Goal: Task Accomplishment & Management: Manage account settings

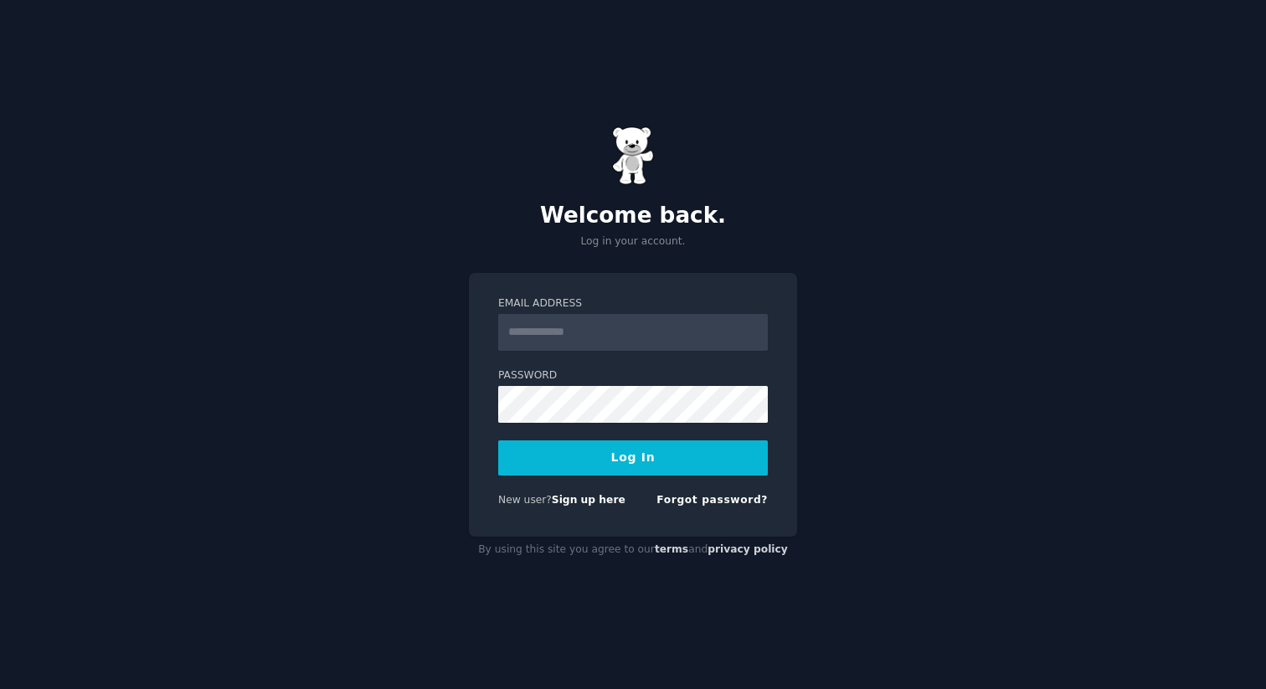
click at [584, 328] on input "Email Address" at bounding box center [633, 332] width 270 height 37
type input "**********"
click at [498, 440] on button "Log In" at bounding box center [633, 457] width 270 height 35
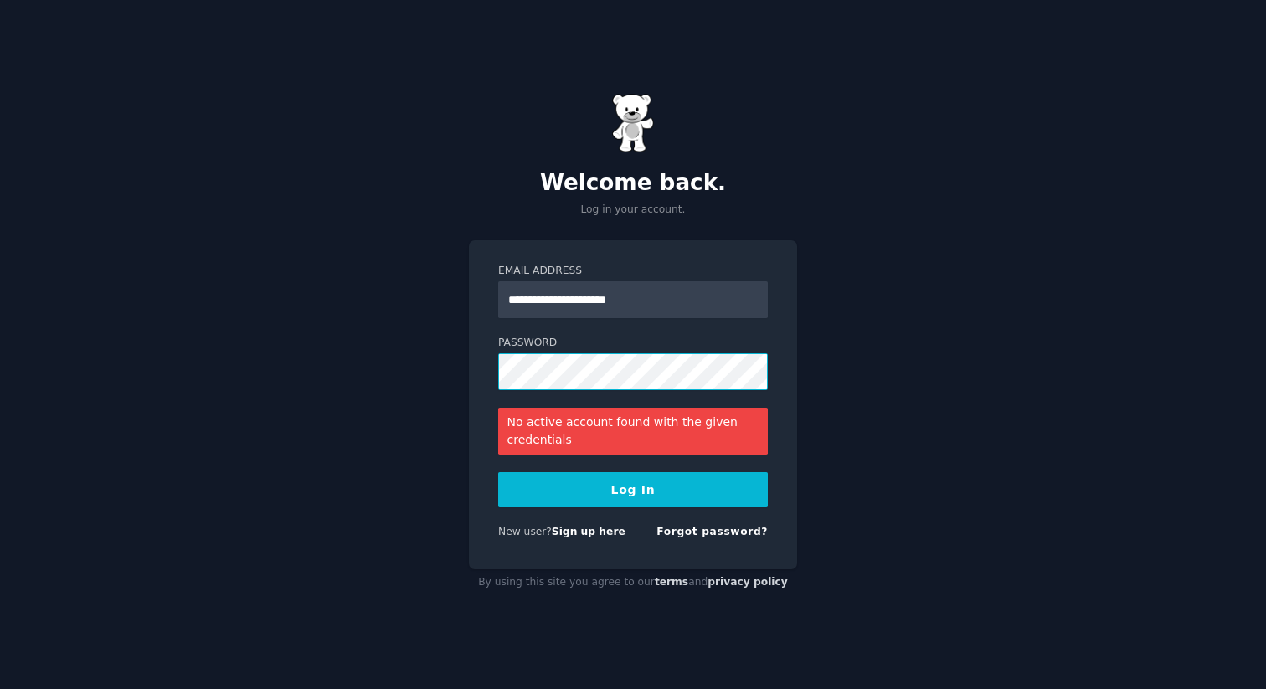
click at [498, 472] on button "Log In" at bounding box center [633, 489] width 270 height 35
click at [676, 541] on div "Forgot password?" at bounding box center [712, 535] width 111 height 21
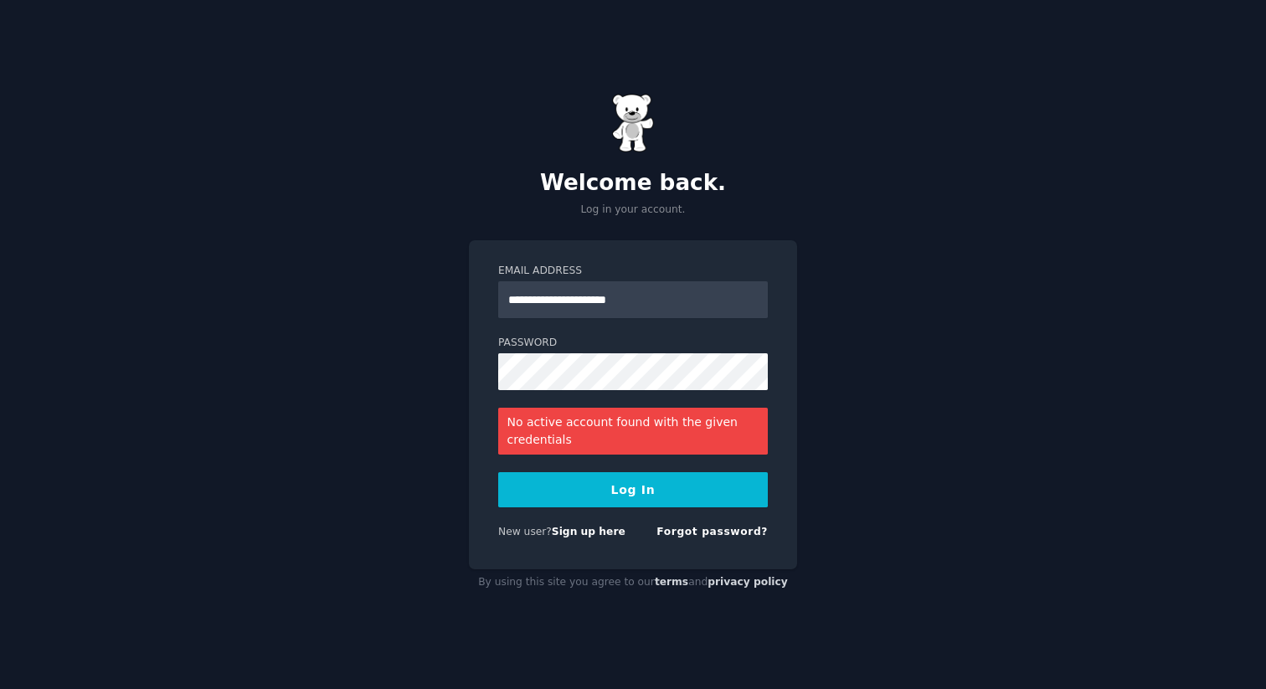
click at [699, 523] on form "**********" at bounding box center [633, 405] width 270 height 282
click at [703, 527] on link "Forgot password?" at bounding box center [712, 532] width 111 height 12
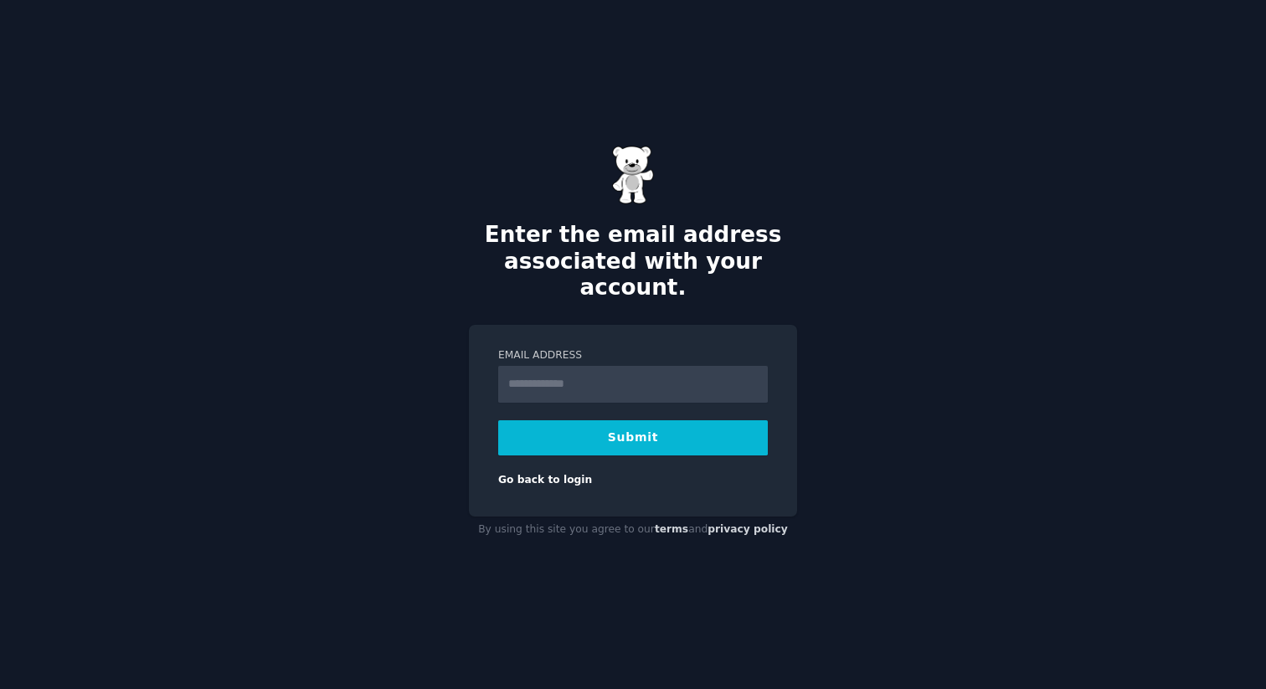
click at [551, 370] on input "Email Address" at bounding box center [633, 384] width 270 height 37
type input "**********"
click at [607, 420] on button "Submit" at bounding box center [633, 437] width 270 height 35
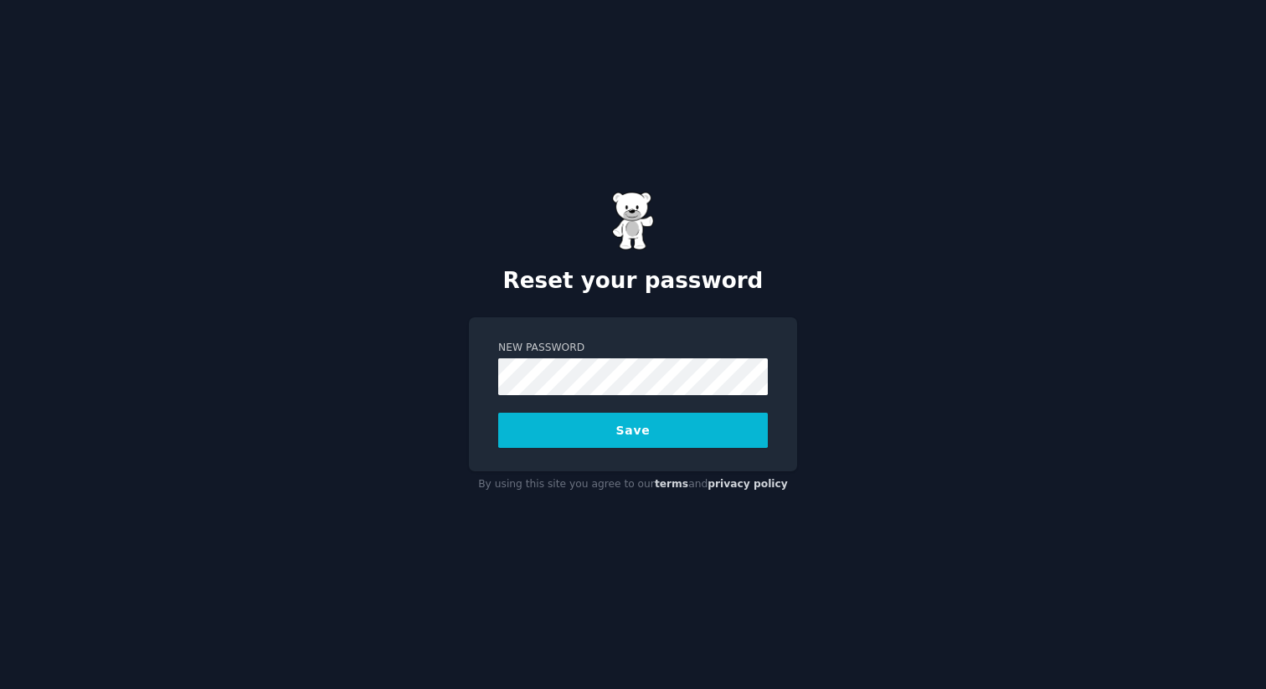
click at [498, 413] on button "Save" at bounding box center [633, 430] width 270 height 35
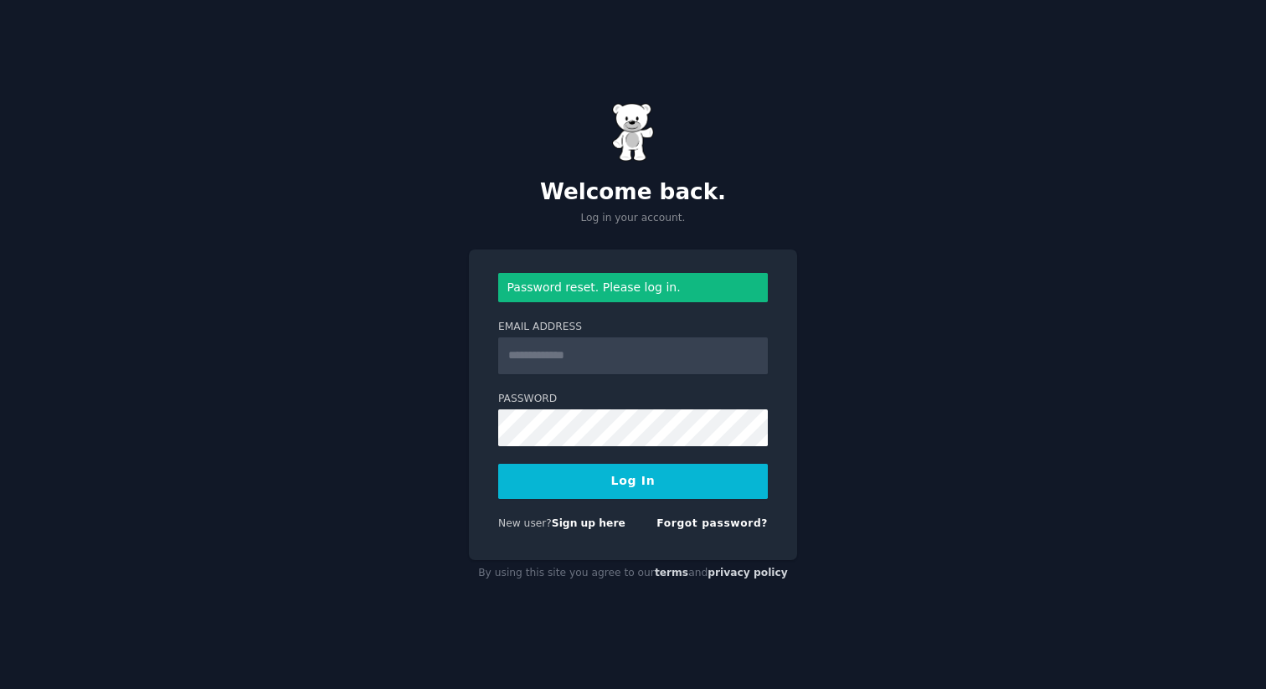
type input "*"
type input "**********"
click at [498, 464] on button "Log In" at bounding box center [633, 481] width 270 height 35
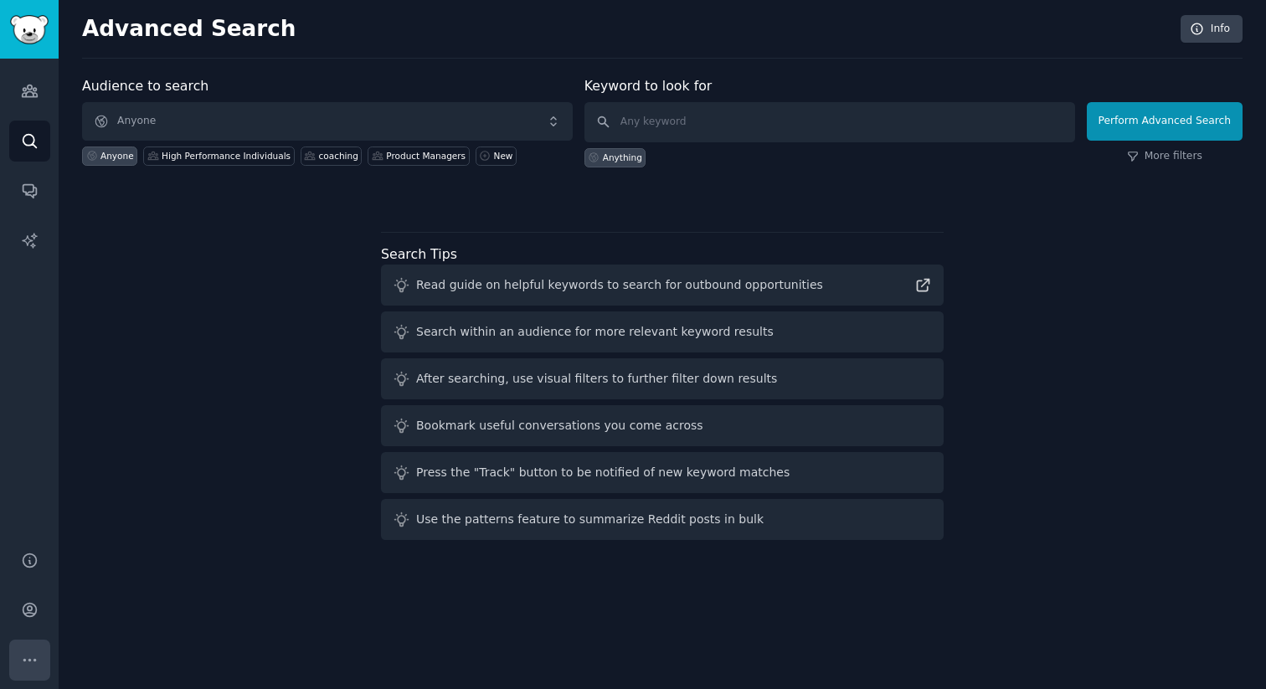
click at [28, 650] on button "More" at bounding box center [29, 660] width 41 height 41
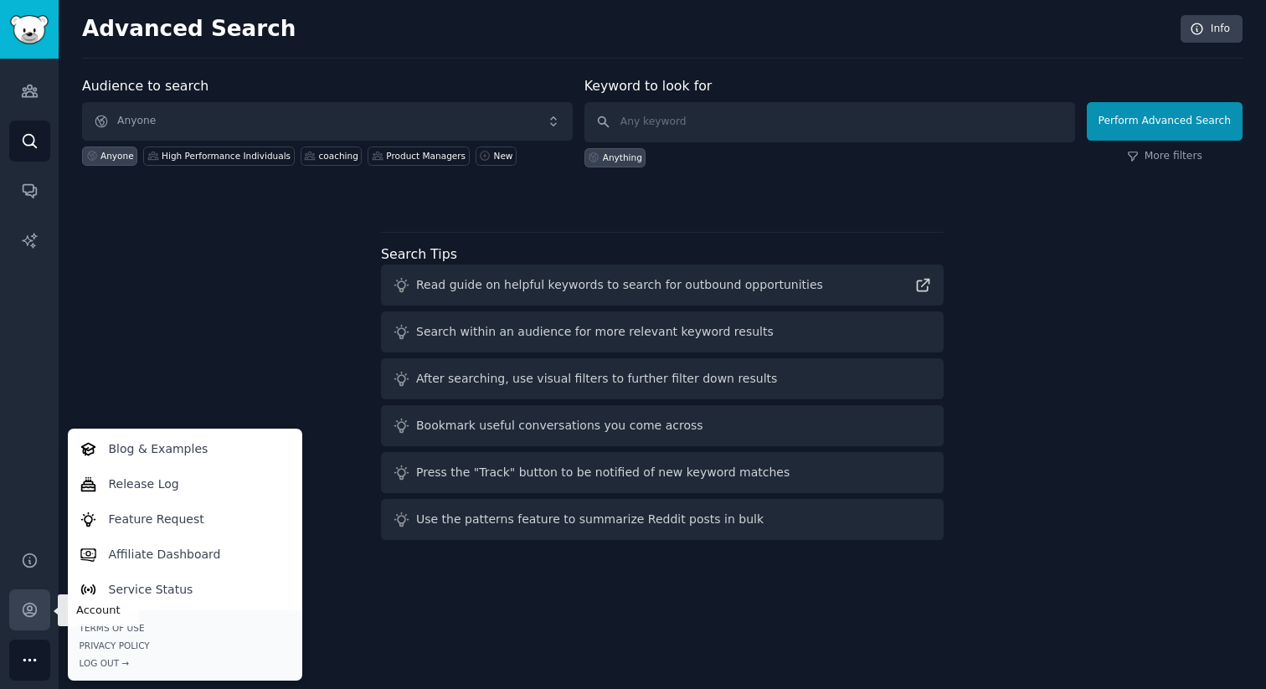
click at [28, 607] on icon "Sidebar" at bounding box center [30, 610] width 18 height 18
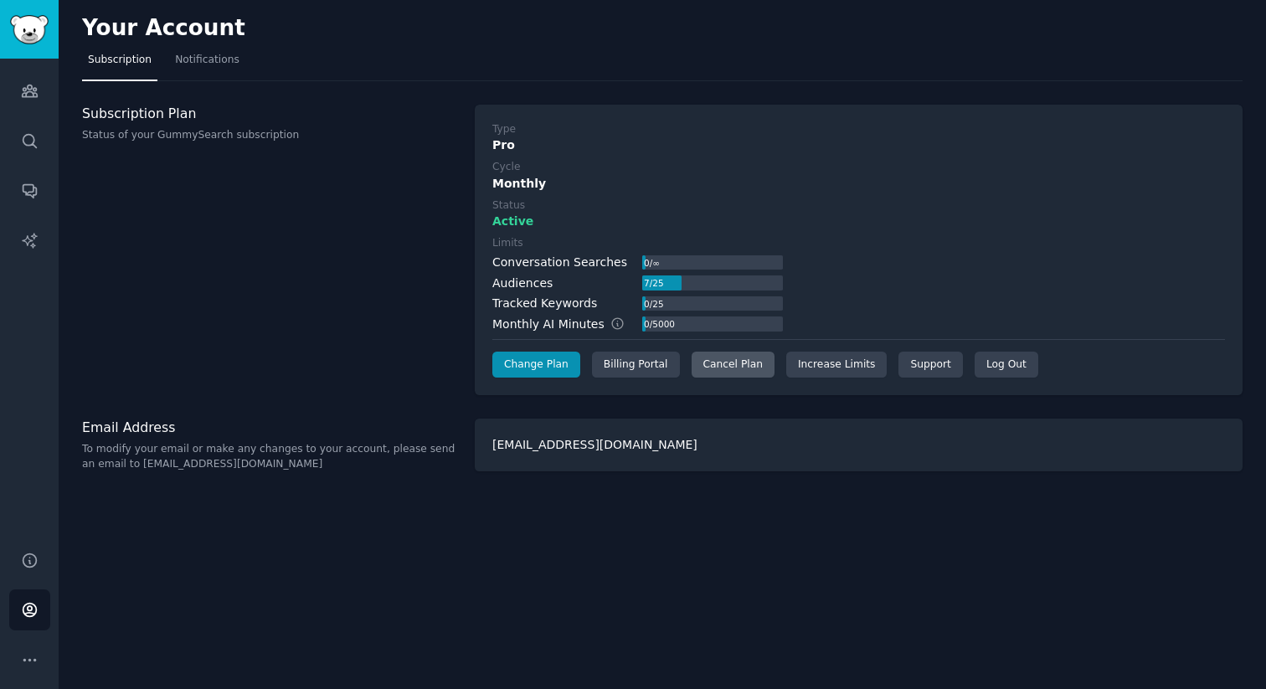
click at [727, 369] on div "Cancel Plan" at bounding box center [733, 365] width 83 height 27
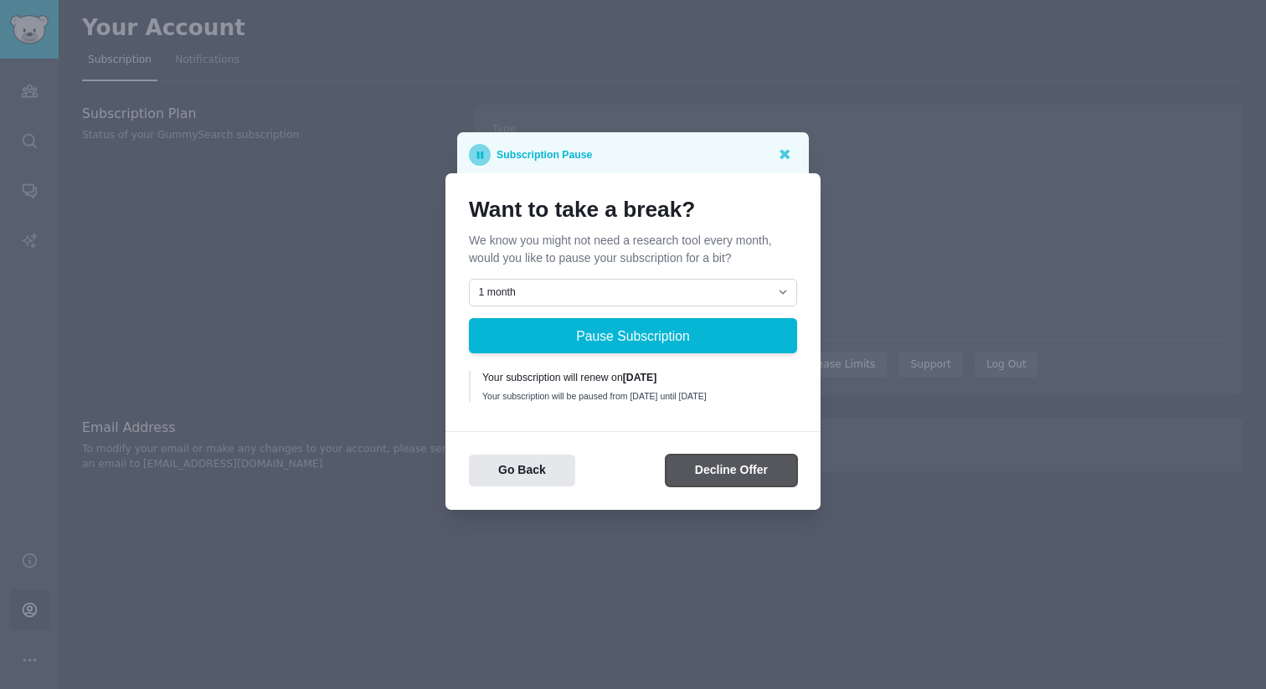
click at [710, 468] on button "Decline Offer" at bounding box center [731, 471] width 131 height 33
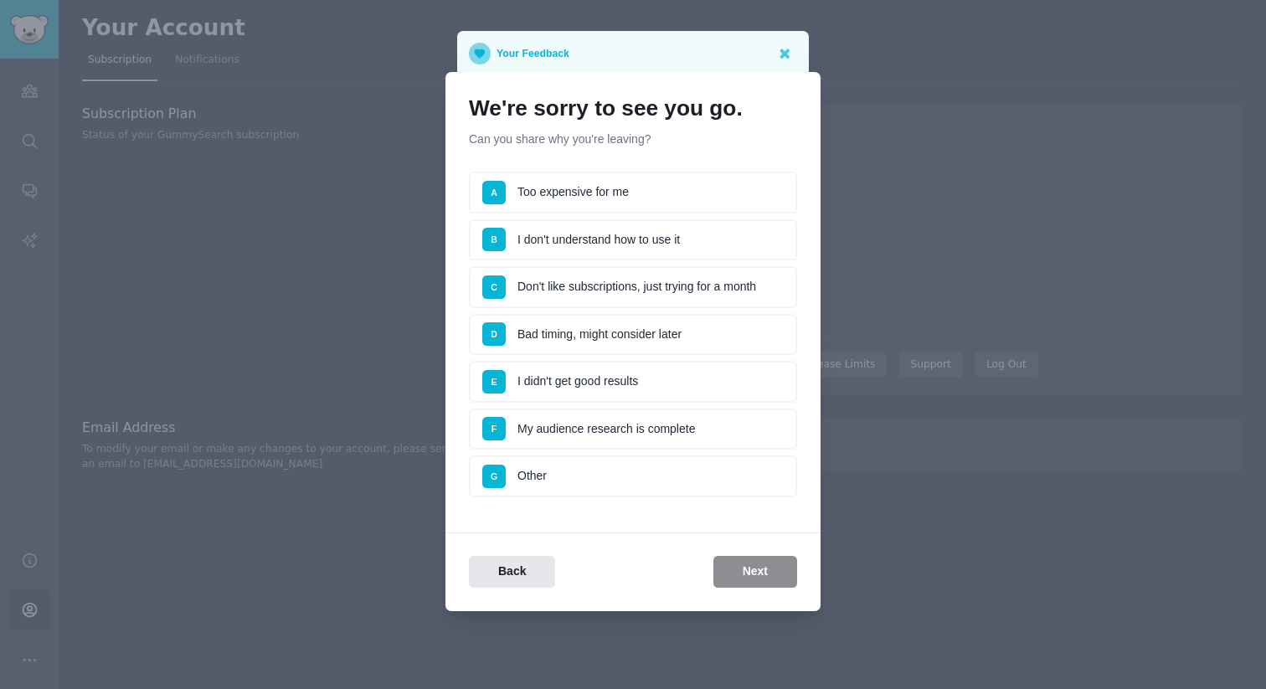
click at [592, 193] on li "A Too expensive for me" at bounding box center [633, 193] width 328 height 42
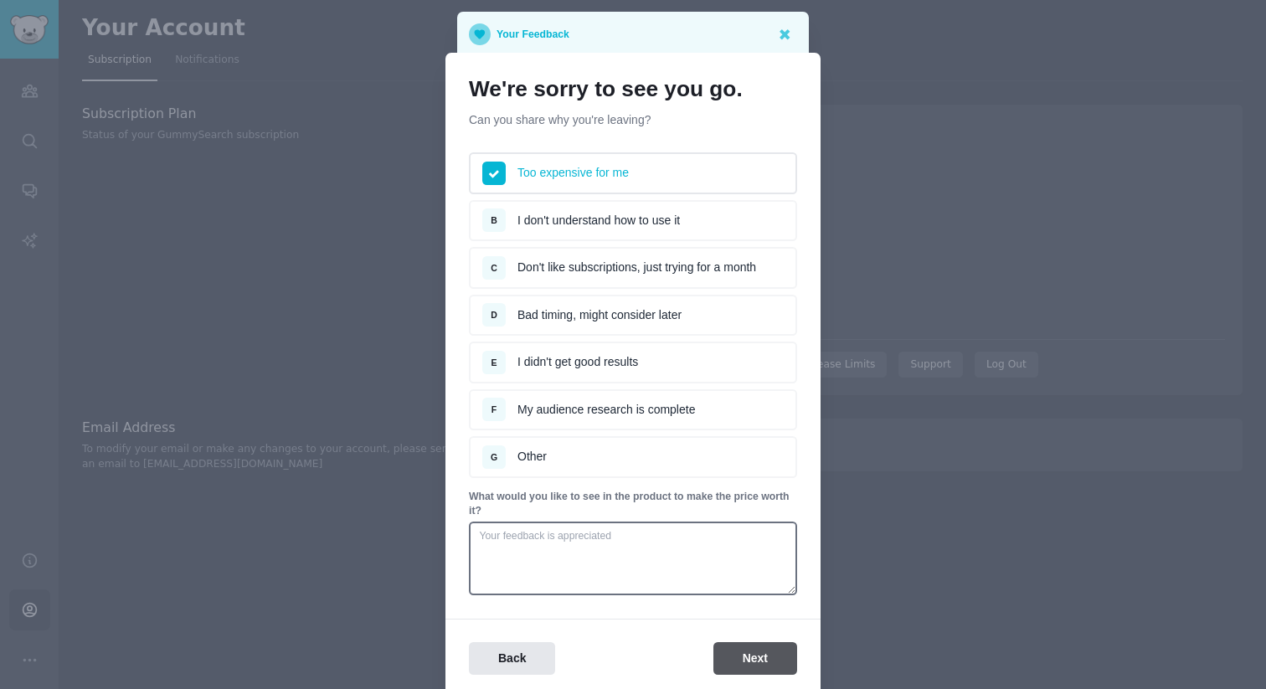
click at [726, 644] on button "Next" at bounding box center [755, 658] width 84 height 33
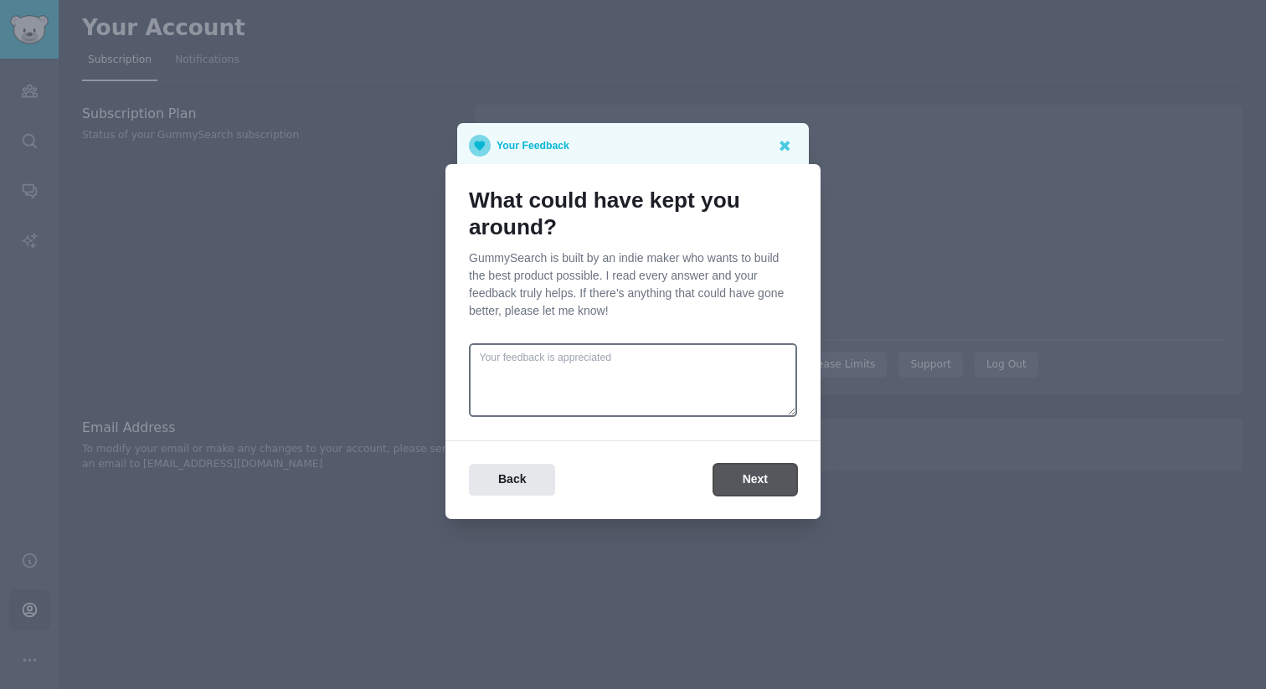
click at [755, 482] on button "Next" at bounding box center [755, 480] width 84 height 33
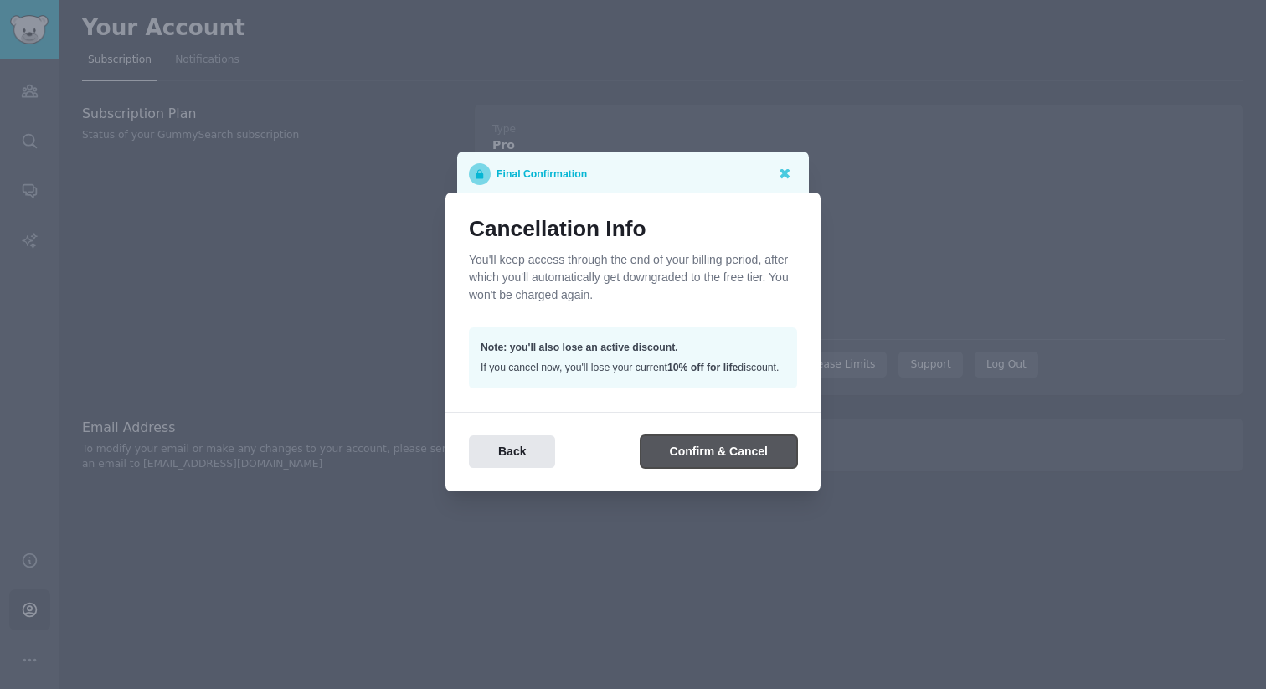
click at [708, 461] on button "Confirm & Cancel" at bounding box center [719, 451] width 157 height 33
